Goal: Information Seeking & Learning: Learn about a topic

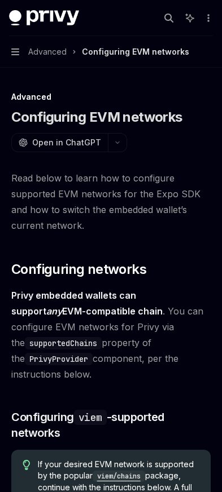
type textarea "*"
